Goal: Transaction & Acquisition: Book appointment/travel/reservation

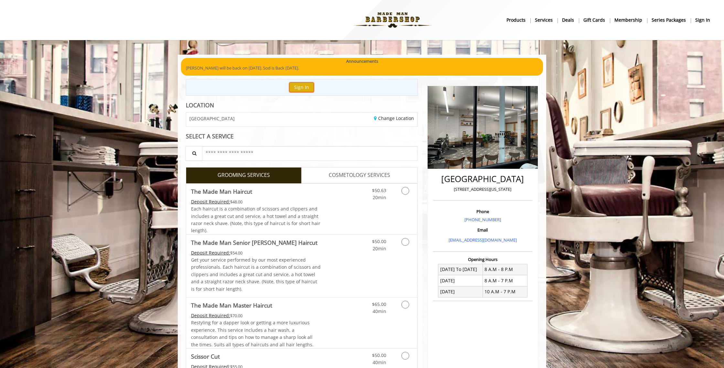
click at [304, 89] on button "Sign In" at bounding box center [301, 86] width 25 height 9
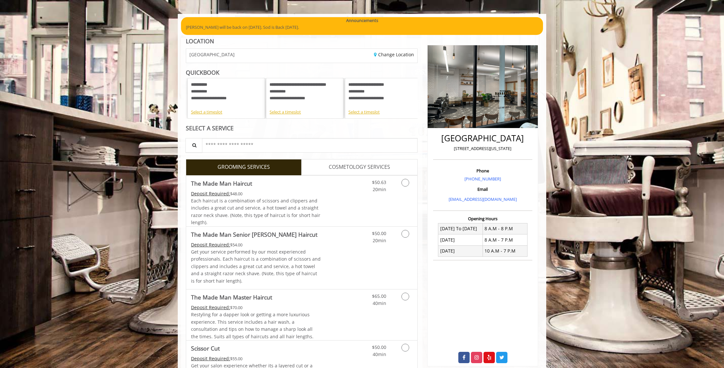
scroll to position [42, 0]
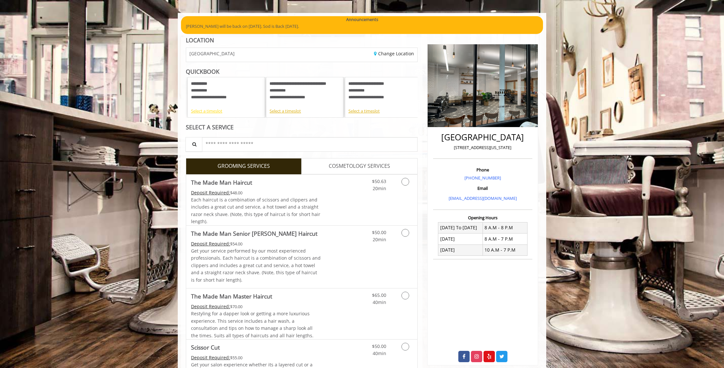
click at [220, 112] on div "Select a timeslot" at bounding box center [226, 111] width 70 height 7
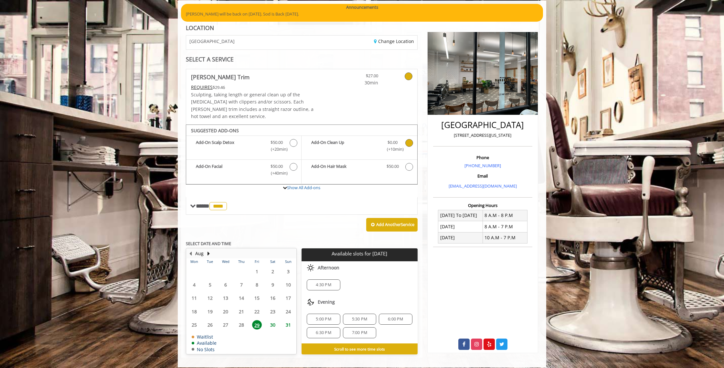
scroll to position [55, 0]
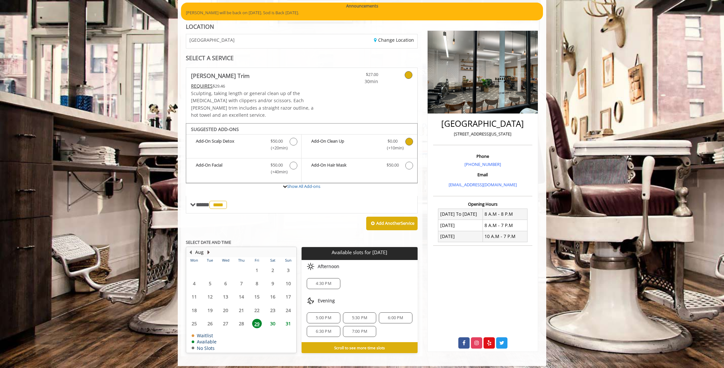
click at [209, 248] on button "Next Month" at bounding box center [208, 251] width 5 height 7
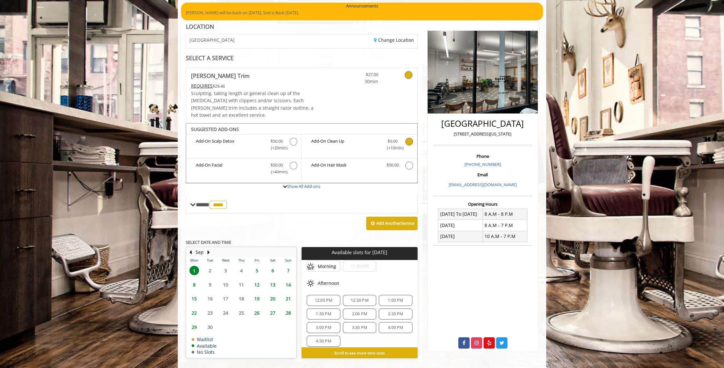
scroll to position [58, 0]
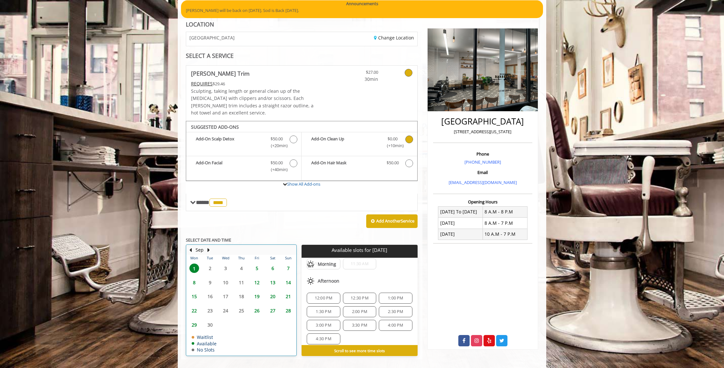
click at [193, 246] on div "Sep" at bounding box center [199, 250] width 13 height 8
click at [191, 246] on button "Previous Month" at bounding box center [190, 249] width 5 height 7
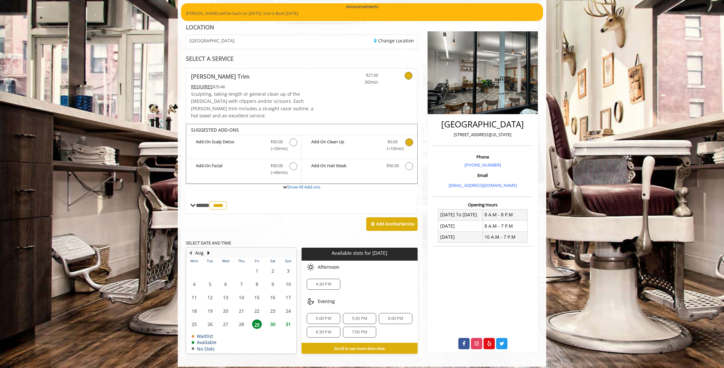
scroll to position [55, 0]
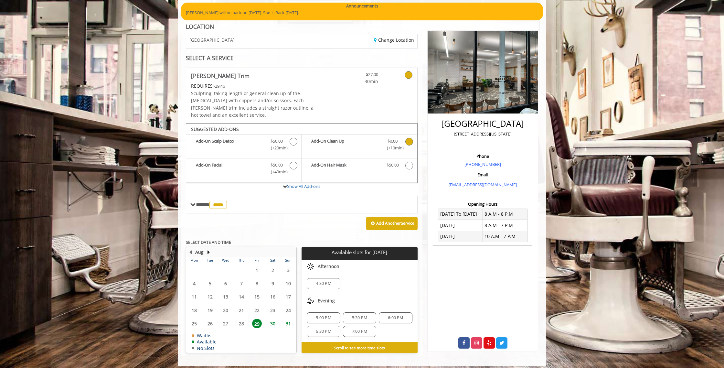
click at [394, 312] on div "6:00 PM" at bounding box center [395, 317] width 33 height 11
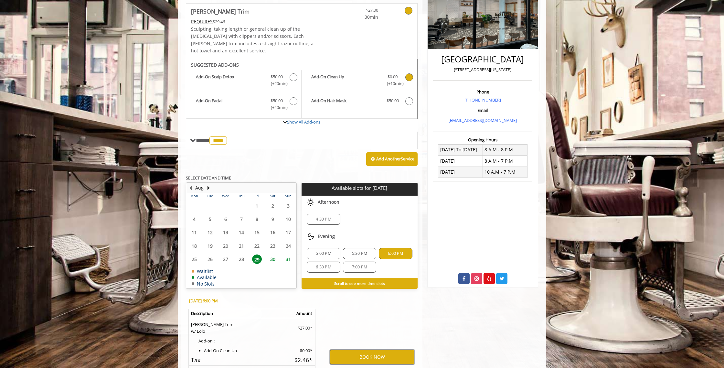
scroll to position [119, 0]
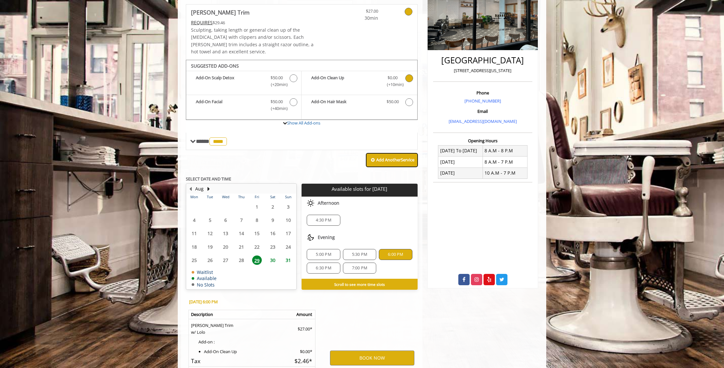
click at [392, 157] on b "Add Another Service" at bounding box center [395, 160] width 38 height 6
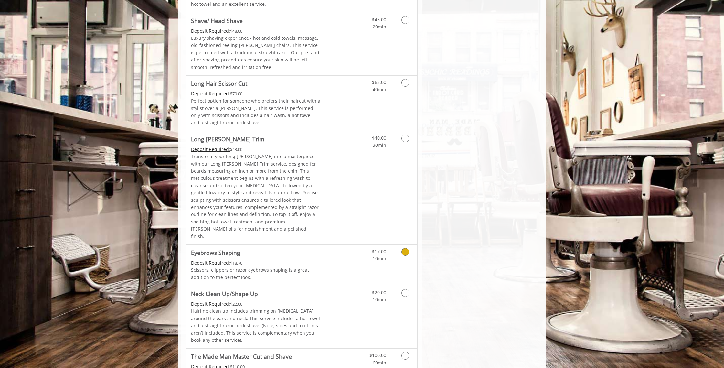
scroll to position [876, 0]
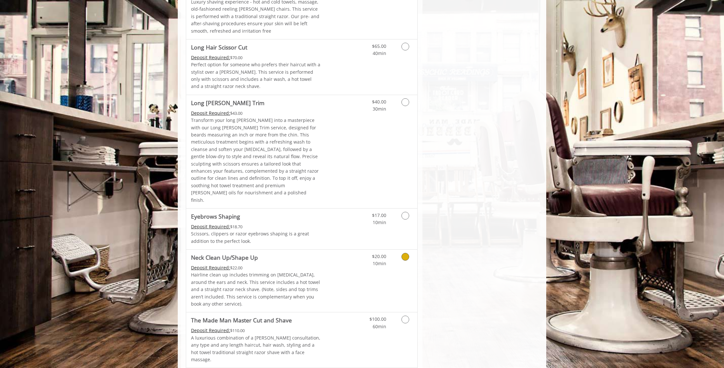
click at [403, 253] on icon "Grooming services" at bounding box center [405, 257] width 8 height 8
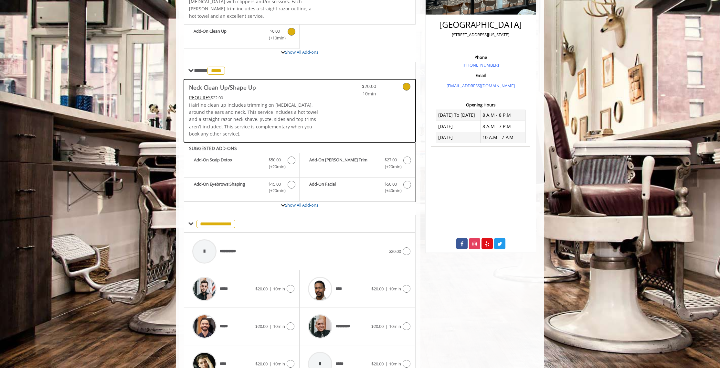
scroll to position [184, 0]
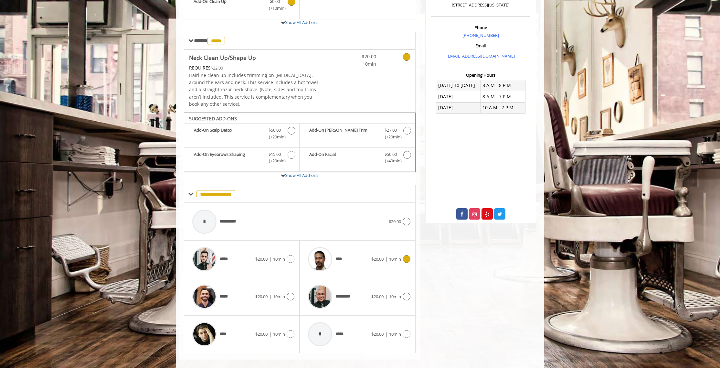
click at [407, 255] on icon at bounding box center [407, 259] width 8 height 8
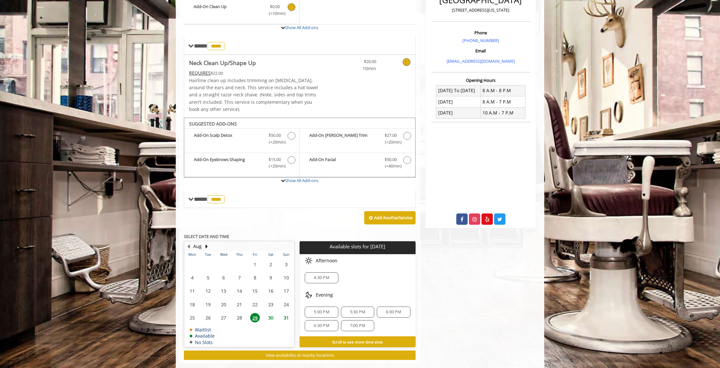
scroll to position [178, 0]
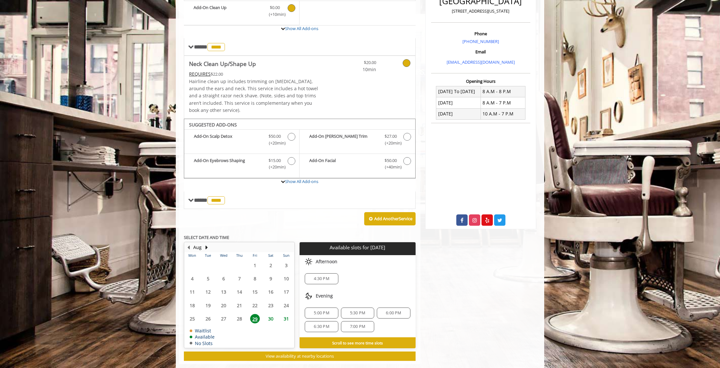
click at [390, 310] on span "6:00 PM" at bounding box center [393, 312] width 15 height 5
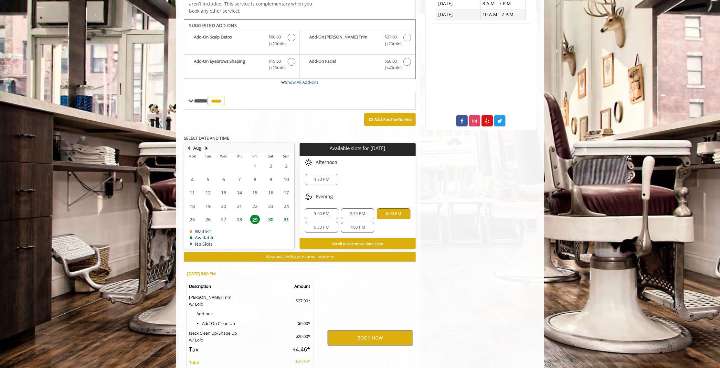
scroll to position [335, 0]
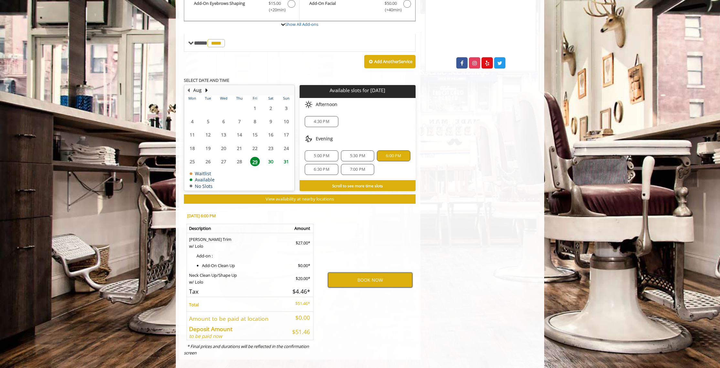
click at [371, 272] on button "BOOK NOW" at bounding box center [370, 279] width 84 height 15
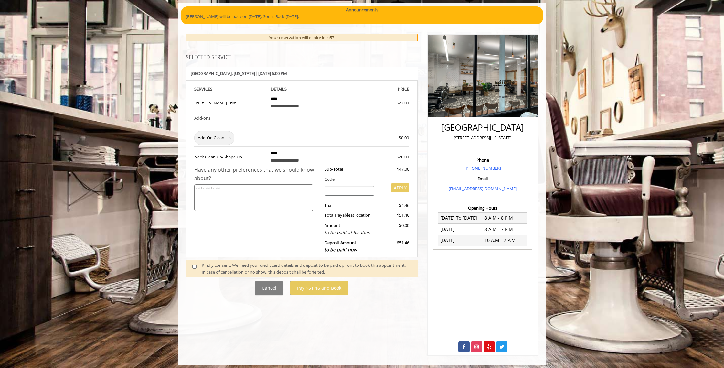
scroll to position [55, 0]
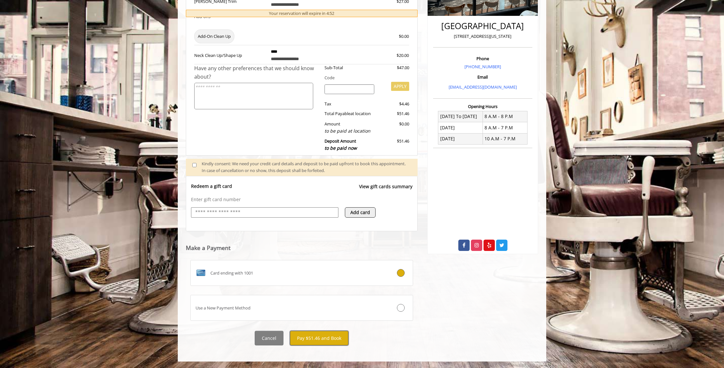
click at [334, 336] on button "Pay $51.46 and Book" at bounding box center [319, 337] width 58 height 15
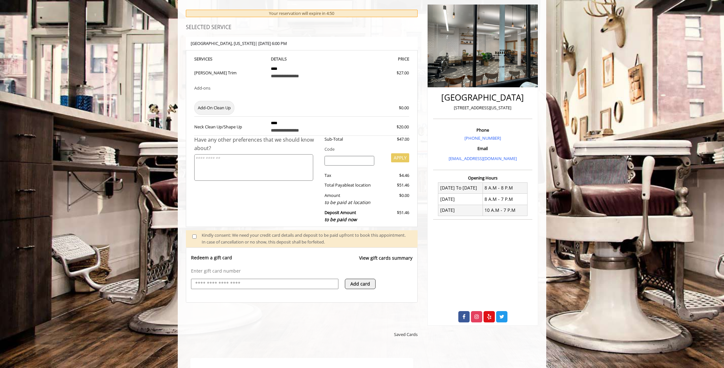
scroll to position [0, 0]
